Goal: Task Accomplishment & Management: Manage account settings

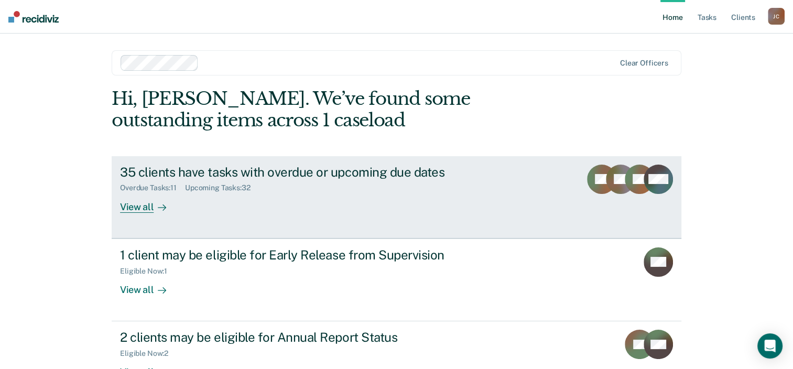
click at [287, 208] on div "35 clients have tasks with overdue or upcoming due dates Overdue Tasks : 11 Upc…" at bounding box center [316, 189] width 393 height 48
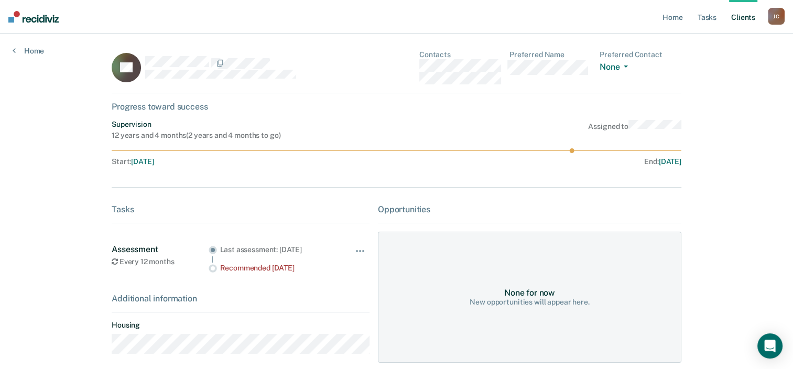
click at [45, 160] on div "Home Tasks Client s [PERSON_NAME] [PERSON_NAME] Profile How it works Log Out Ho…" at bounding box center [396, 208] width 793 height 417
